Goal: Understand process/instructions: Learn how to perform a task or action

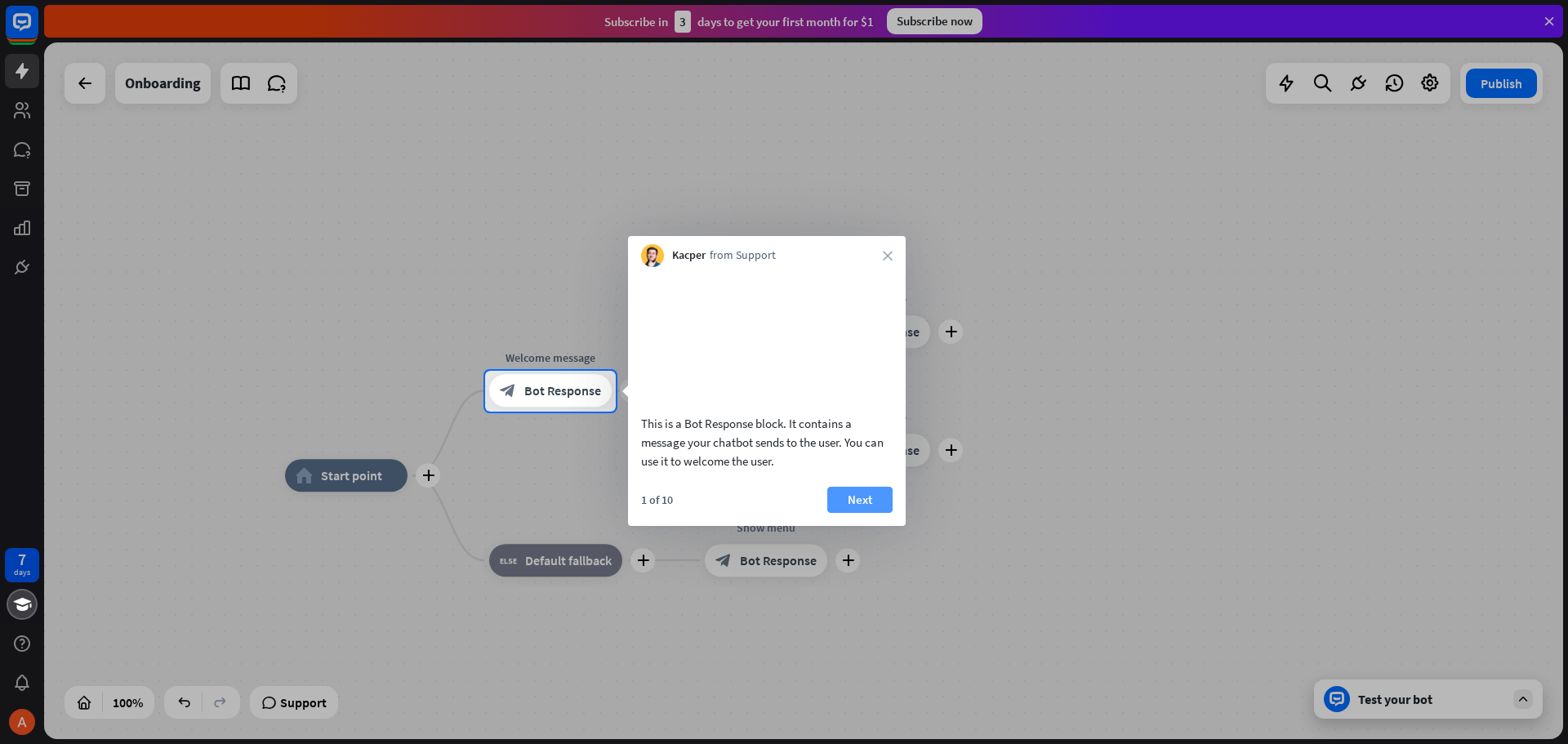
click at [844, 513] on button "Next" at bounding box center [860, 499] width 65 height 26
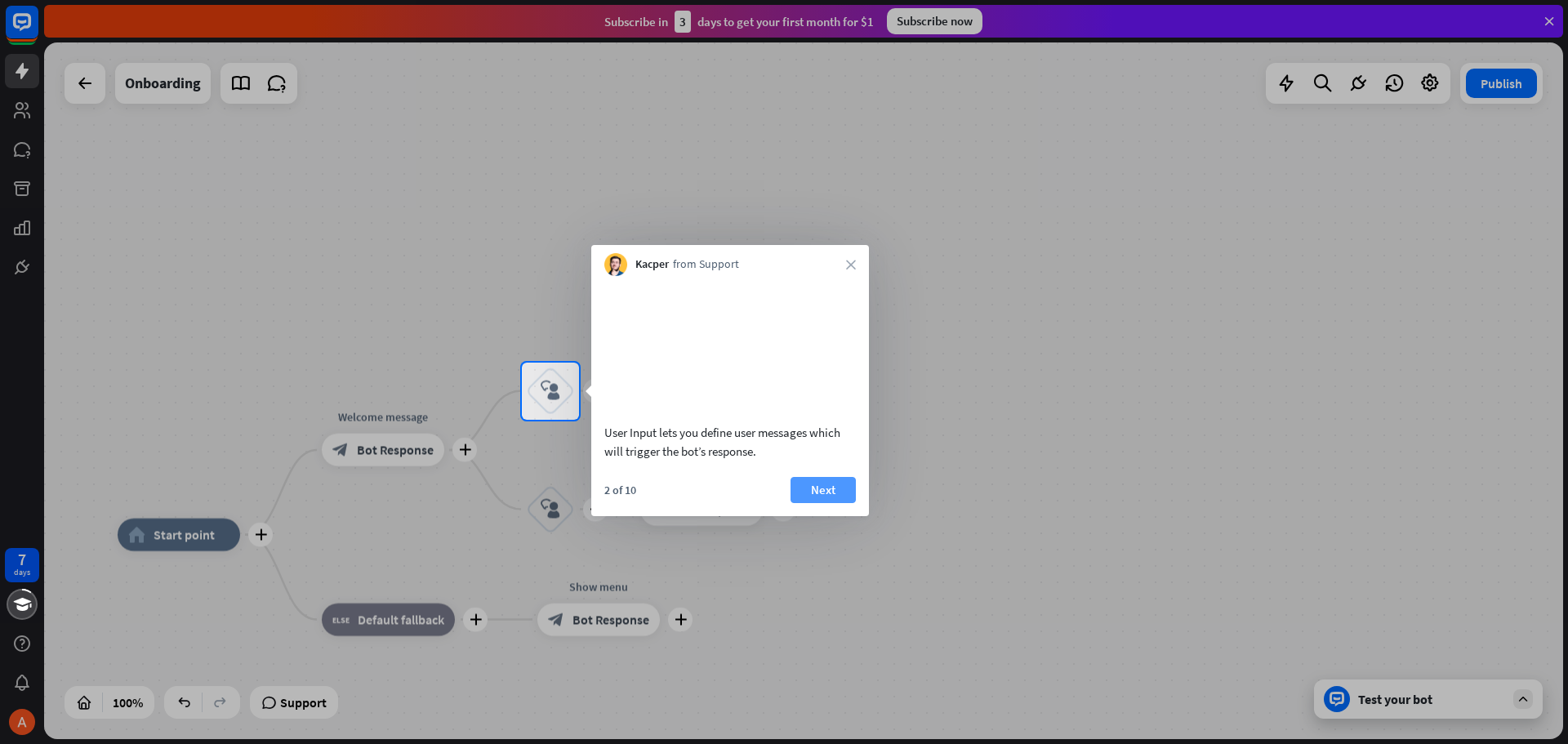
click at [834, 503] on button "Next" at bounding box center [823, 489] width 65 height 26
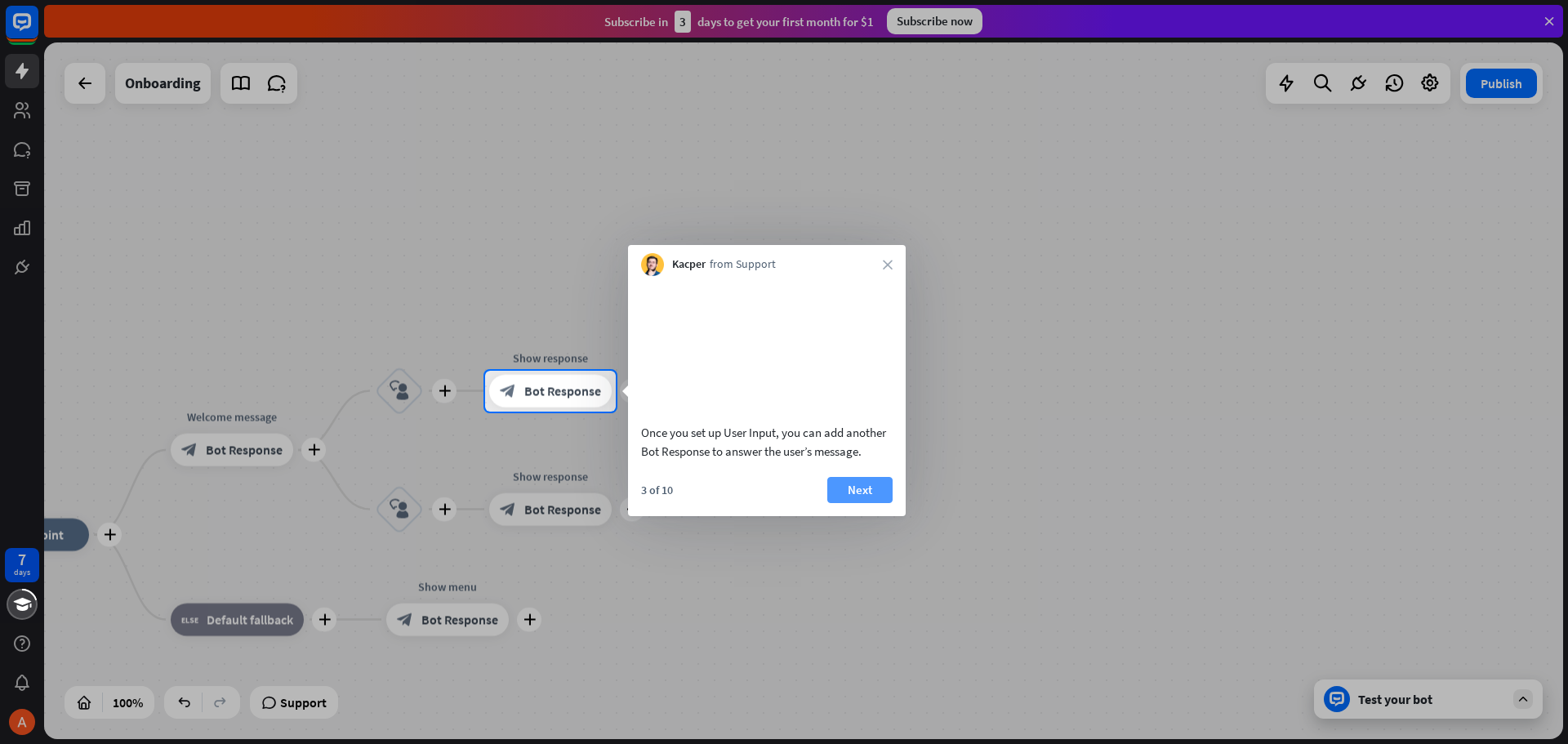
click at [845, 503] on button "Next" at bounding box center [860, 489] width 65 height 26
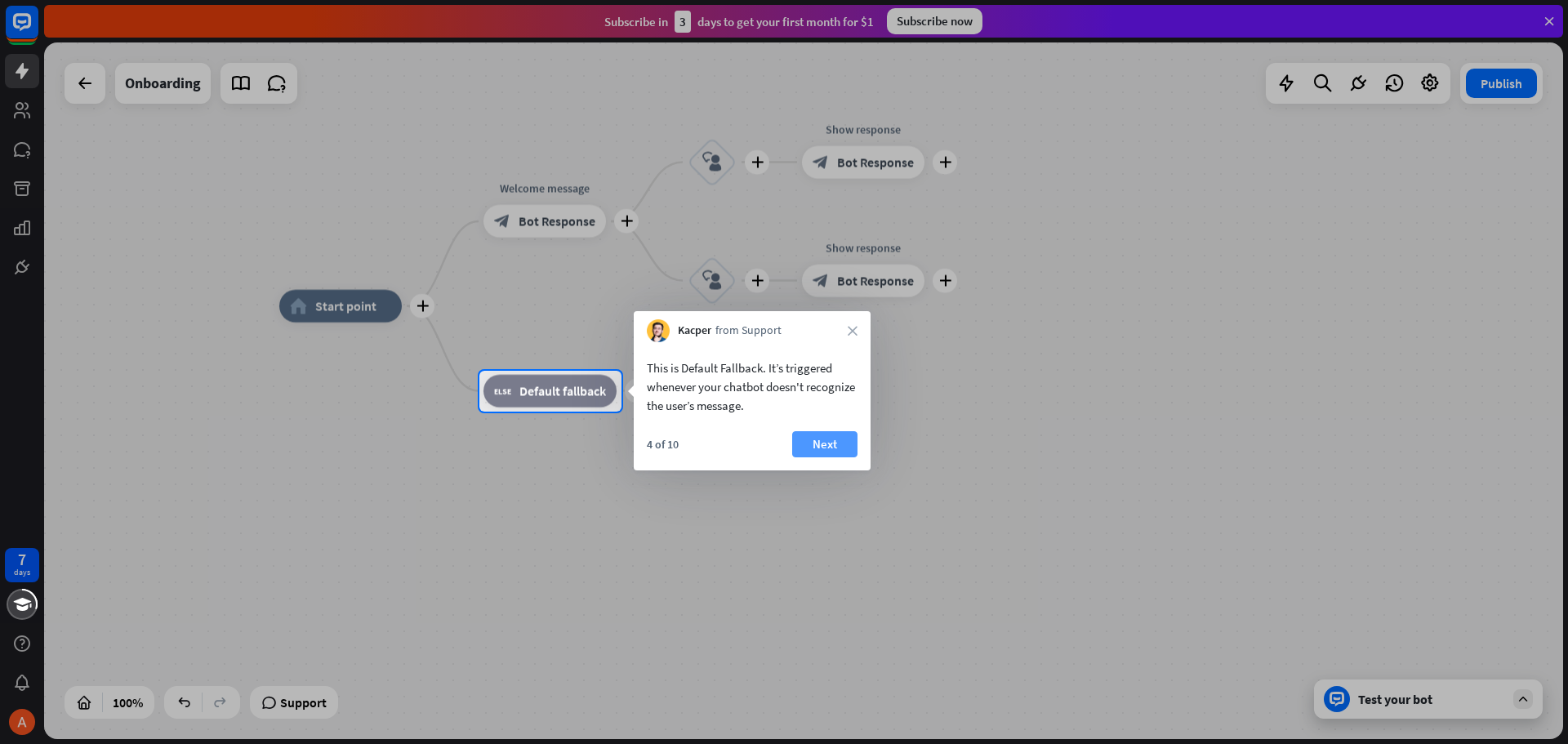
click at [837, 442] on button "Next" at bounding box center [825, 444] width 65 height 26
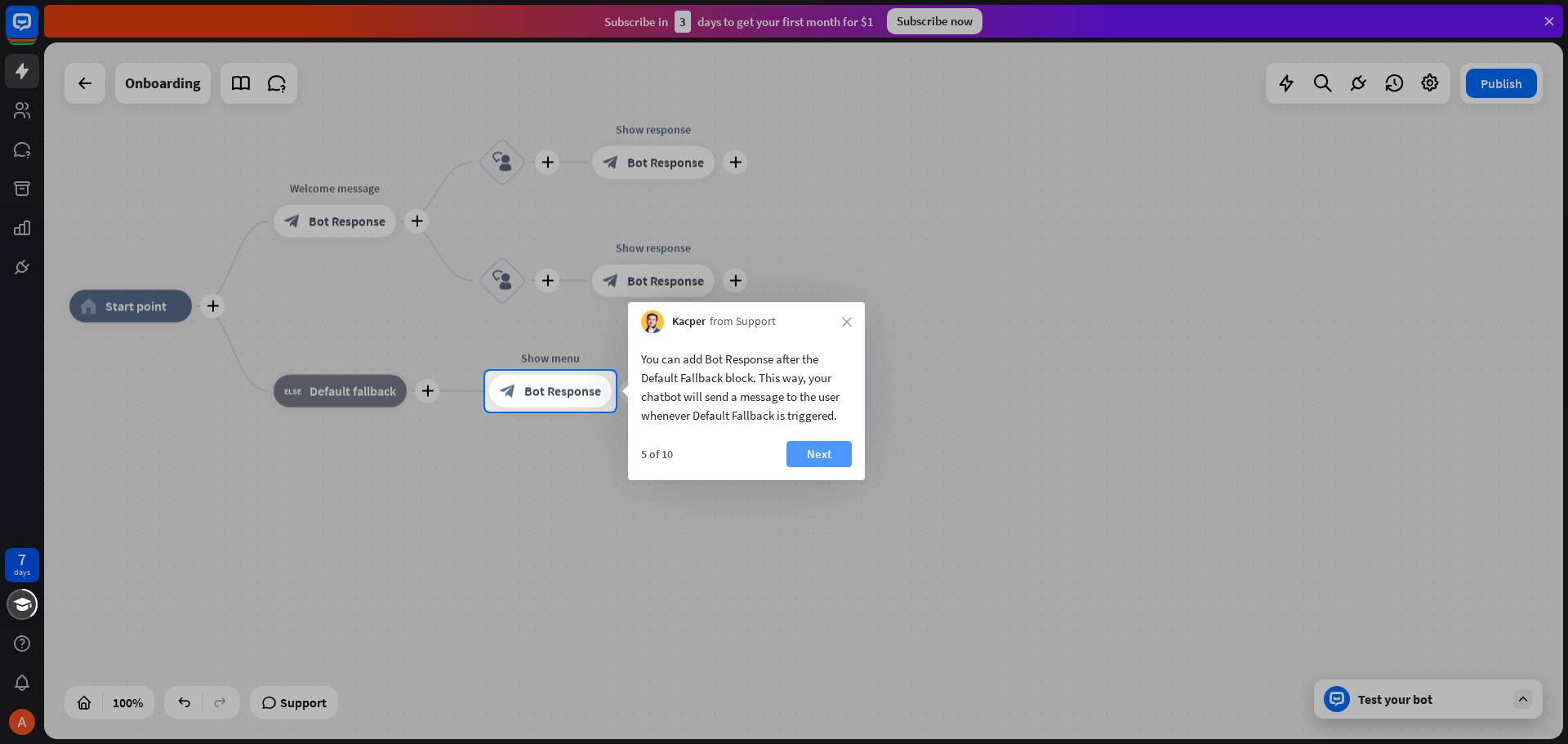
click at [827, 450] on button "Next" at bounding box center [819, 454] width 65 height 26
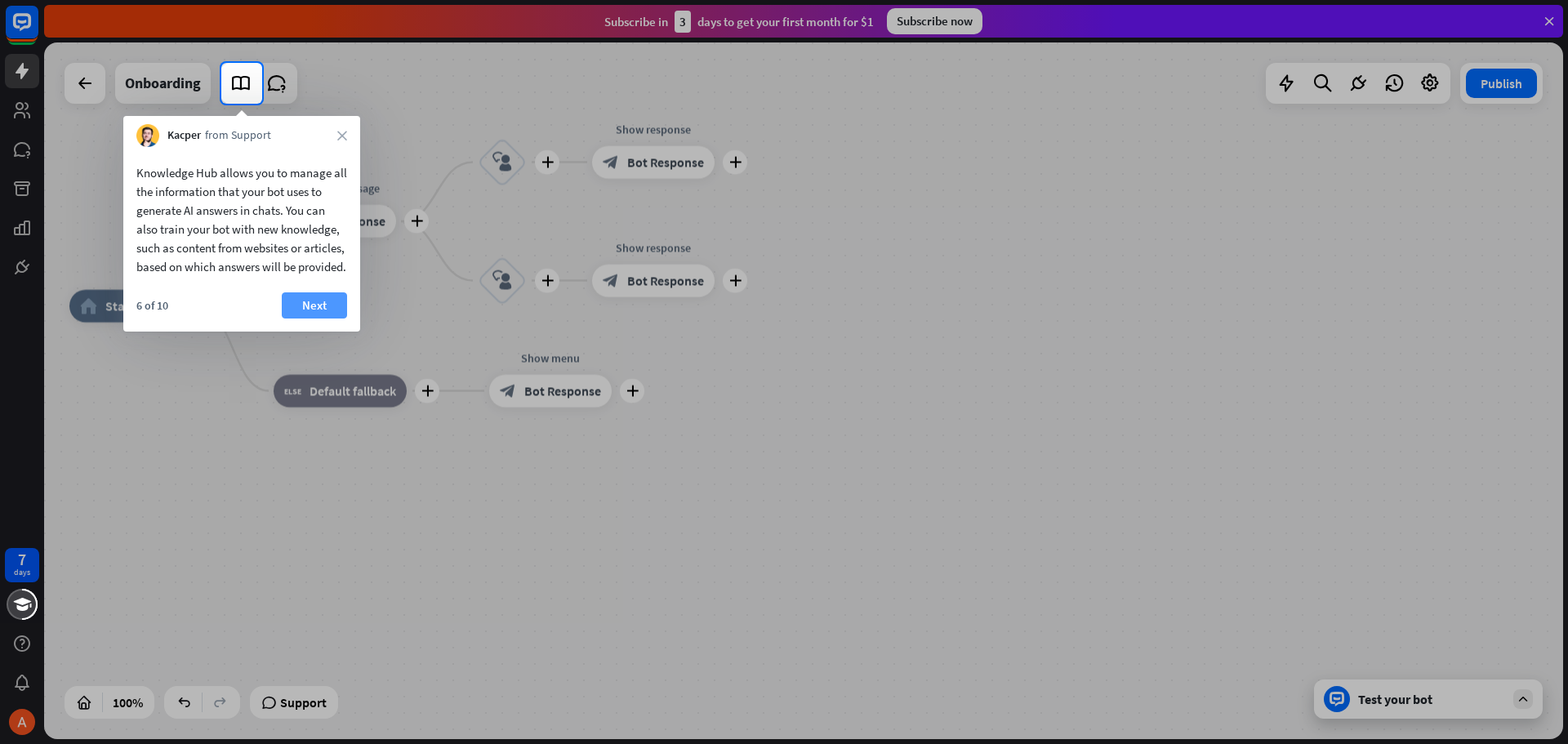
click at [311, 318] on button "Next" at bounding box center [314, 305] width 65 height 26
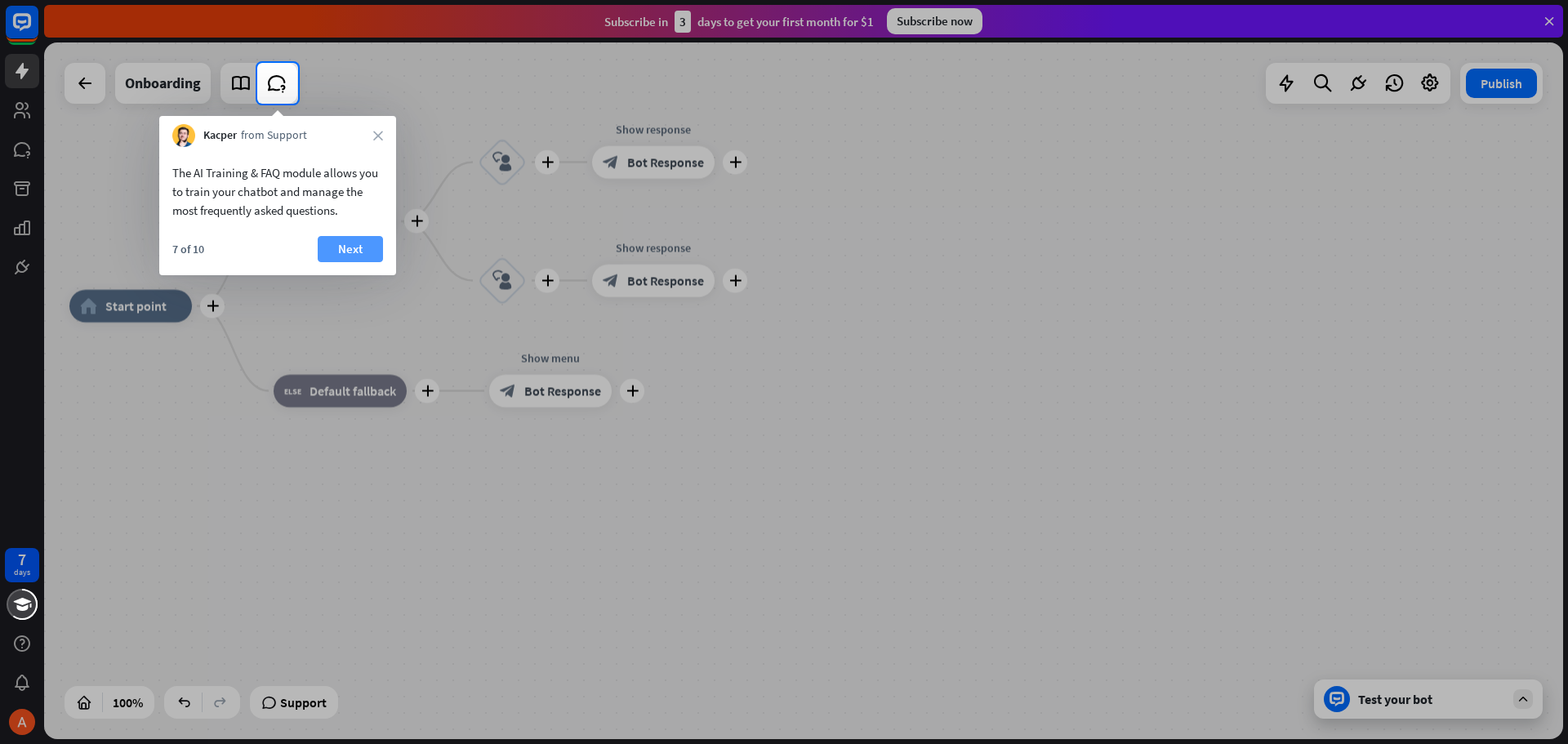
click at [362, 252] on button "Next" at bounding box center [350, 248] width 65 height 26
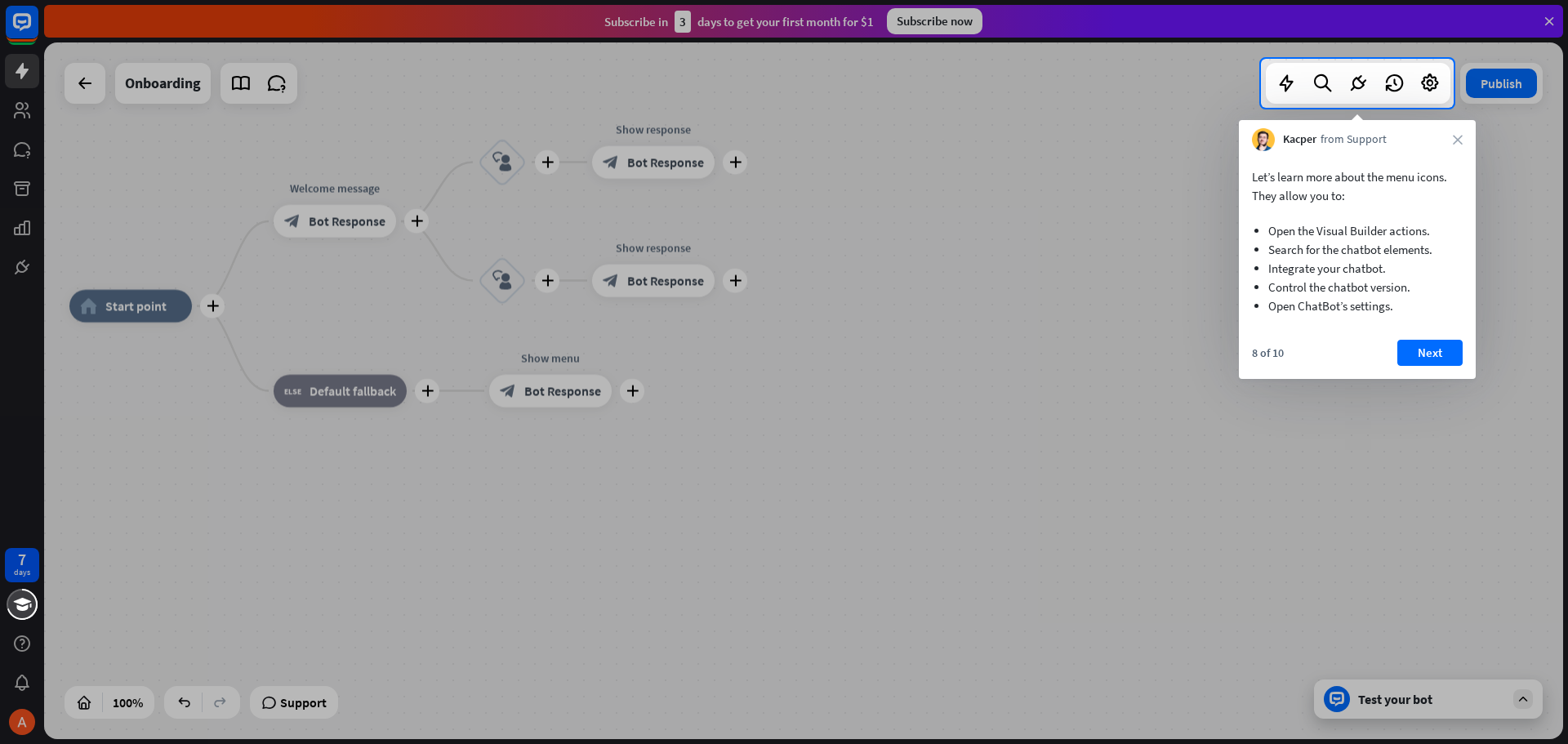
drag, startPoint x: 1460, startPoint y: 139, endPoint x: 1401, endPoint y: 329, distance: 198.9
click at [1401, 329] on div "Kacper from Support close Let’s learn more about the menu icons. They allow you…" at bounding box center [1357, 249] width 237 height 259
click at [1441, 343] on button "Next" at bounding box center [1430, 352] width 65 height 26
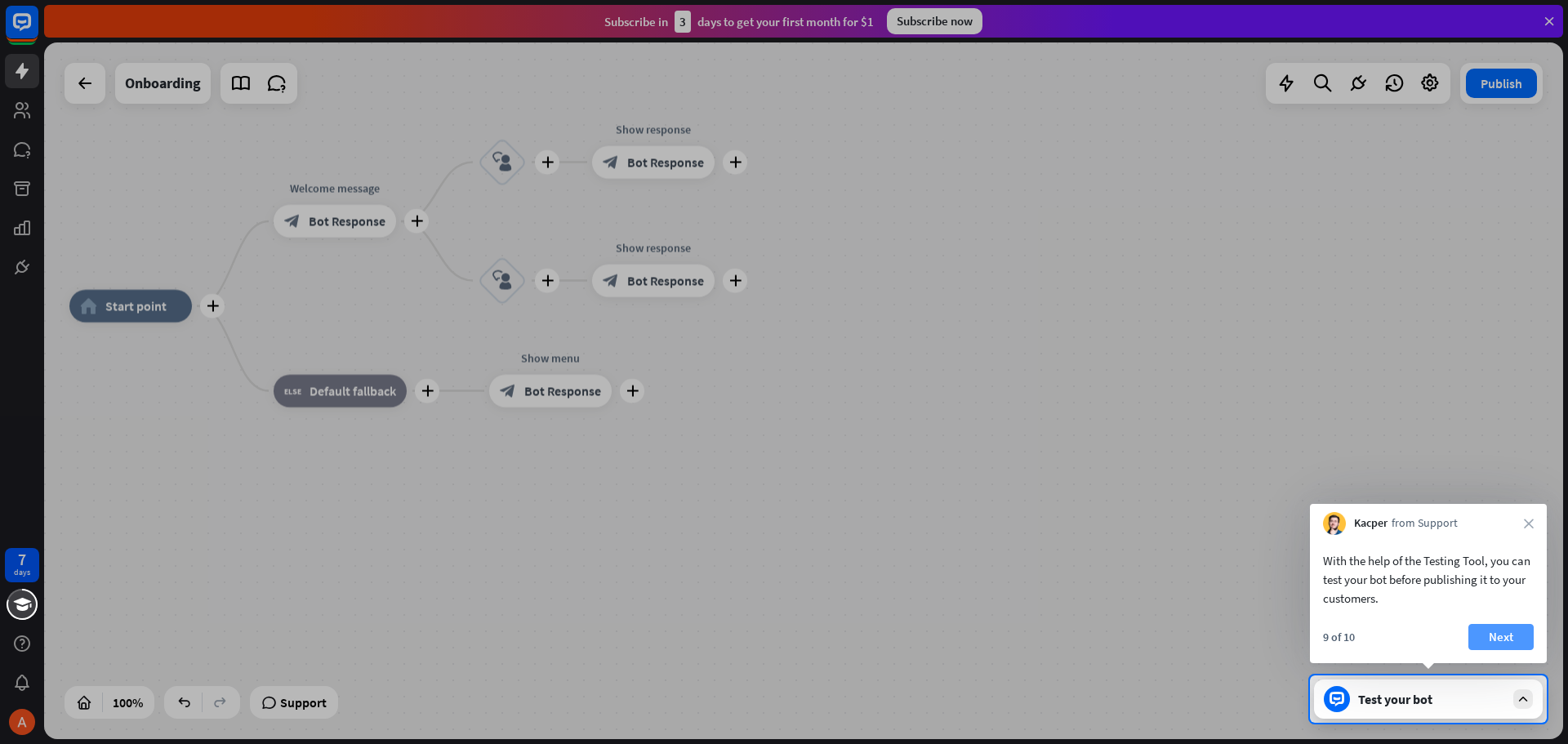
click at [1505, 636] on button "Next" at bounding box center [1501, 636] width 65 height 26
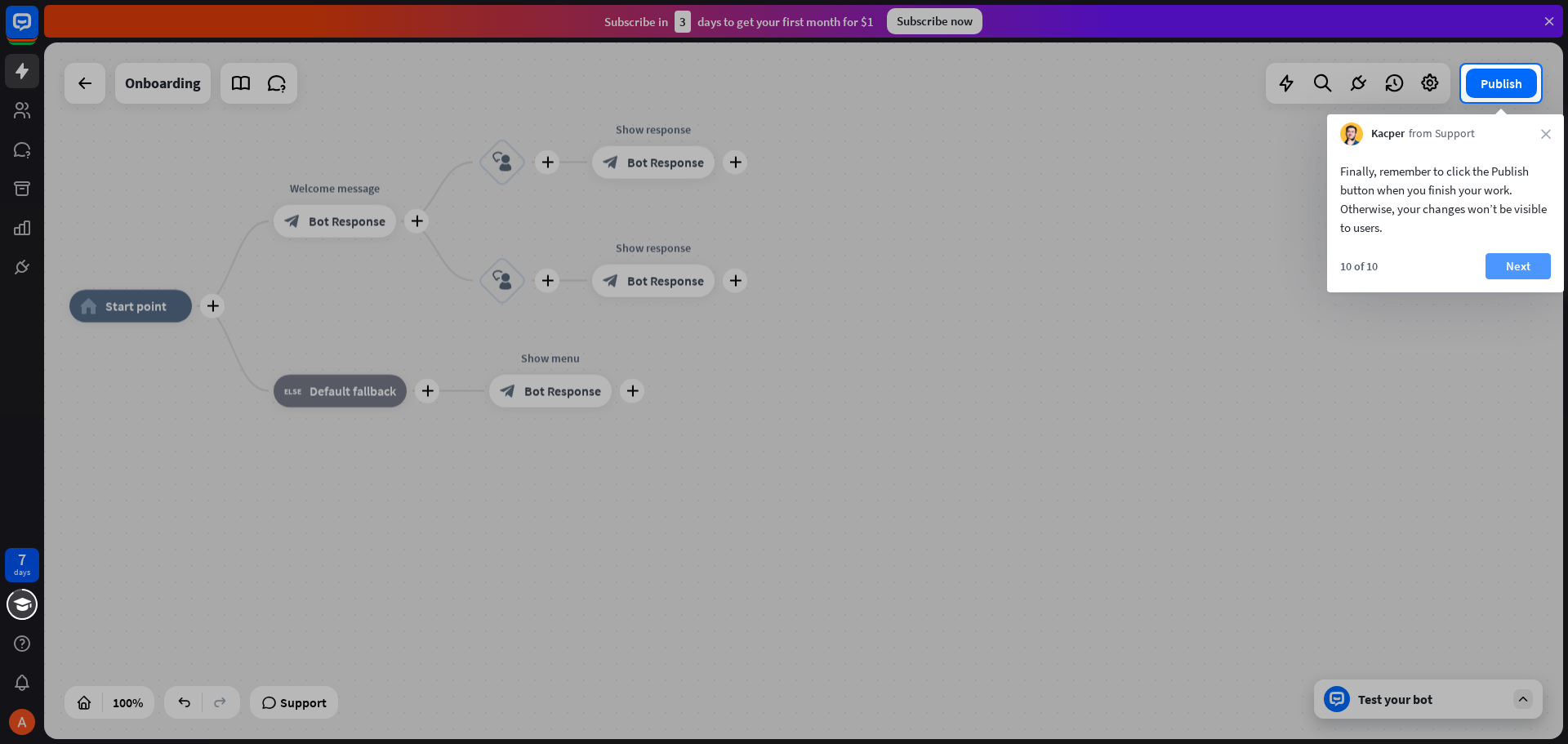
click at [1521, 270] on button "Next" at bounding box center [1518, 265] width 65 height 26
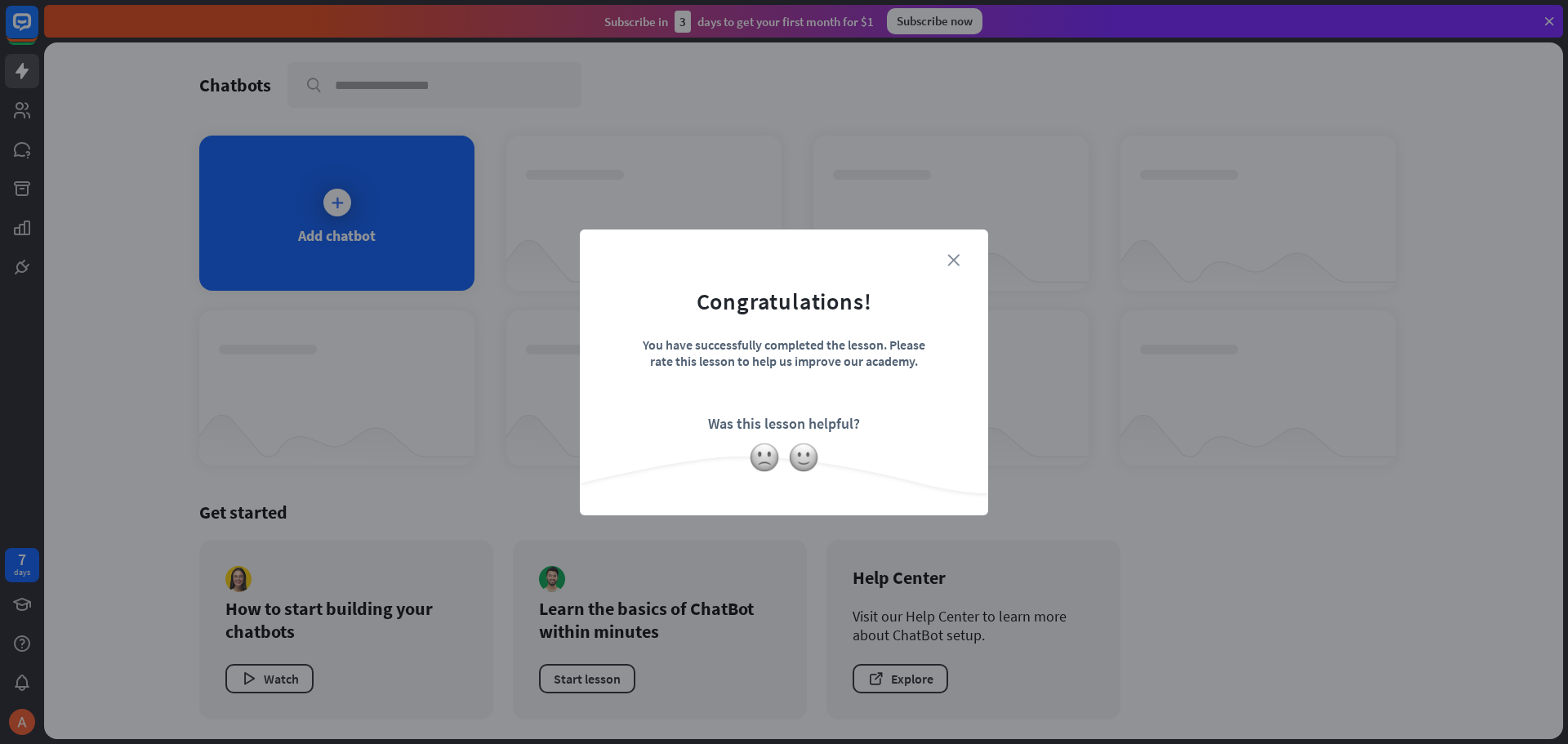
click at [957, 258] on div "close Congratulations! You have successfully completed the lesson. Please rate …" at bounding box center [784, 372] width 408 height 286
click at [954, 259] on icon "close" at bounding box center [954, 260] width 13 height 13
